Goal: Navigation & Orientation: Go to known website

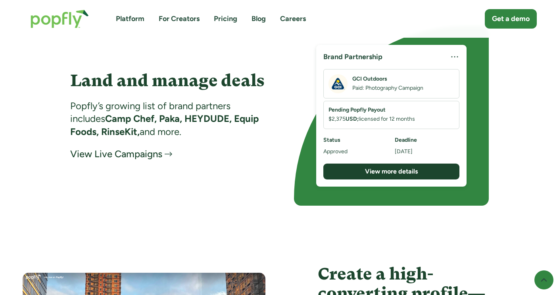
scroll to position [1301, 0]
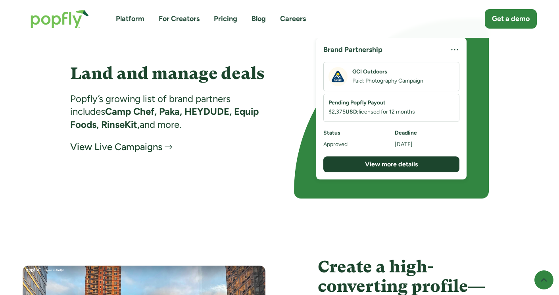
click at [173, 20] on link "For Creators" at bounding box center [179, 19] width 41 height 10
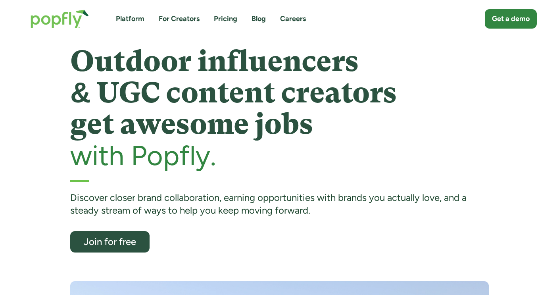
click at [186, 16] on link "For Creators" at bounding box center [179, 19] width 41 height 10
click at [173, 19] on link "For Creators" at bounding box center [179, 19] width 41 height 10
click at [52, 25] on img "home" at bounding box center [60, 19] width 74 height 35
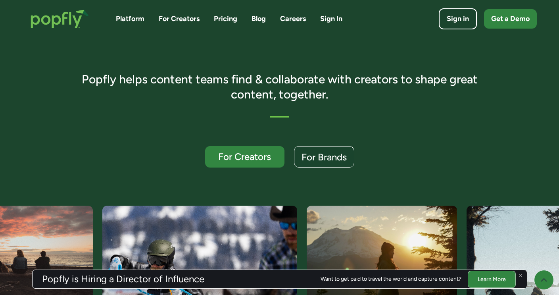
scroll to position [129, 0]
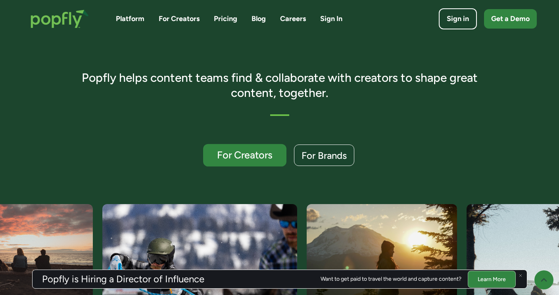
click at [252, 157] on div "For Creators" at bounding box center [244, 155] width 68 height 10
click at [446, 15] on div "Sign in" at bounding box center [457, 18] width 25 height 11
click at [462, 26] on link "Sign in" at bounding box center [458, 18] width 42 height 23
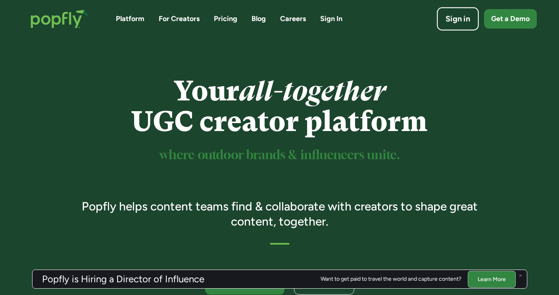
click at [457, 15] on div "Sign in" at bounding box center [457, 18] width 25 height 11
